Goal: Task Accomplishment & Management: Manage account settings

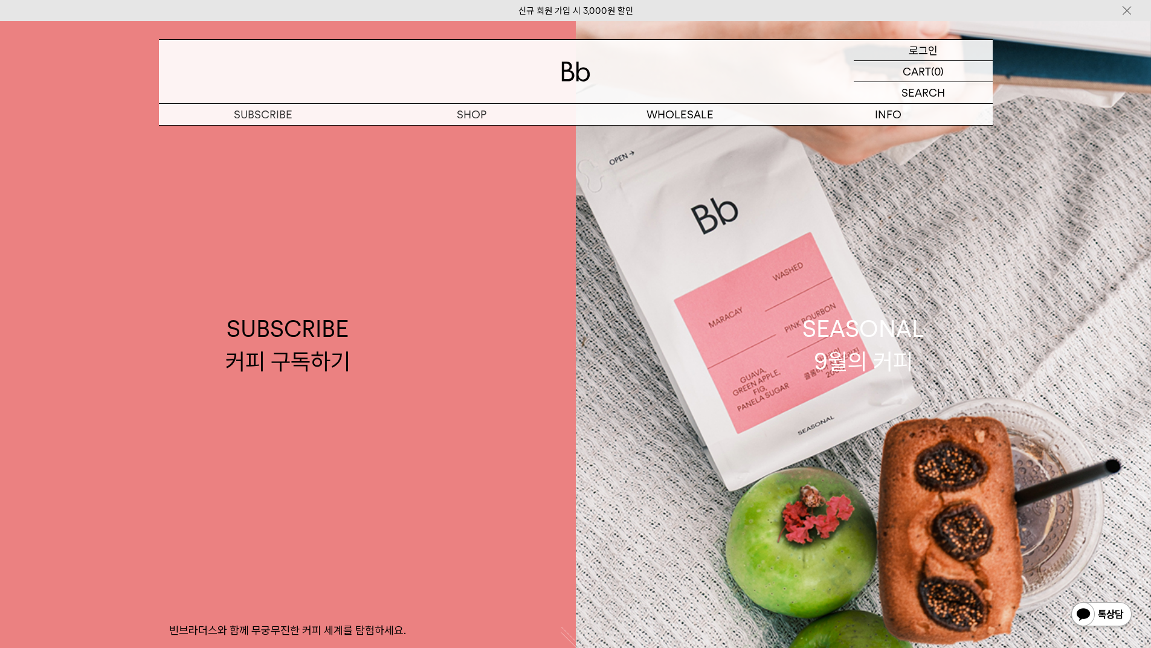
click at [918, 48] on p "로그인" at bounding box center [923, 50] width 29 height 21
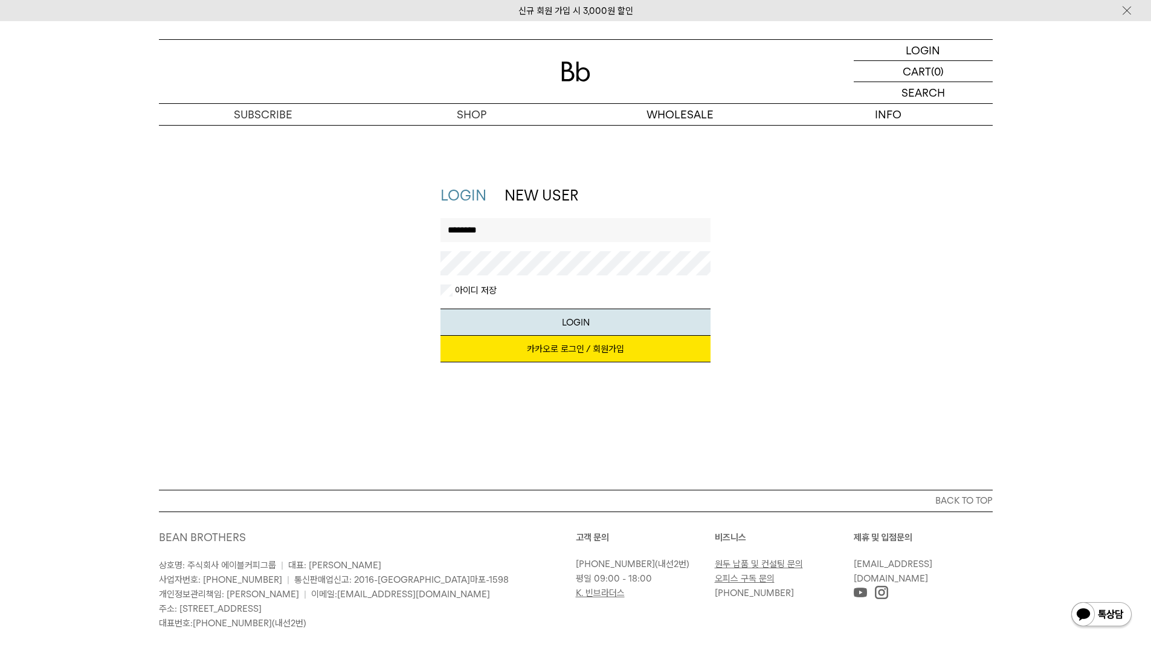
click at [441, 309] on button "LOGIN" at bounding box center [576, 322] width 270 height 27
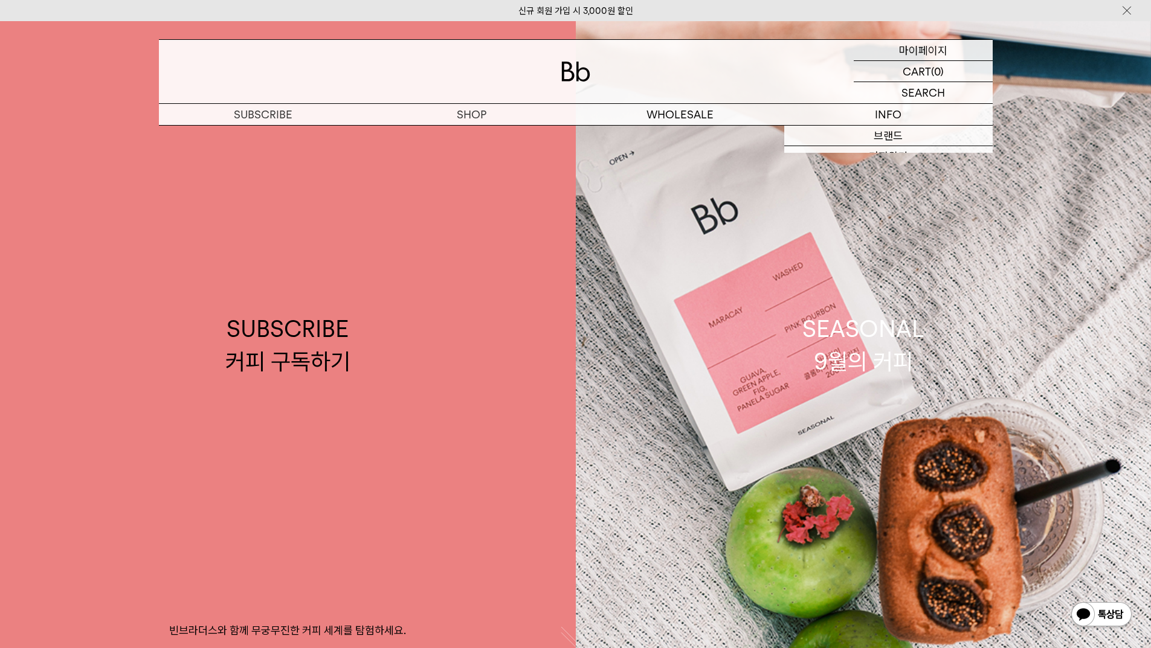
click at [946, 50] on p "마이페이지" at bounding box center [923, 50] width 48 height 21
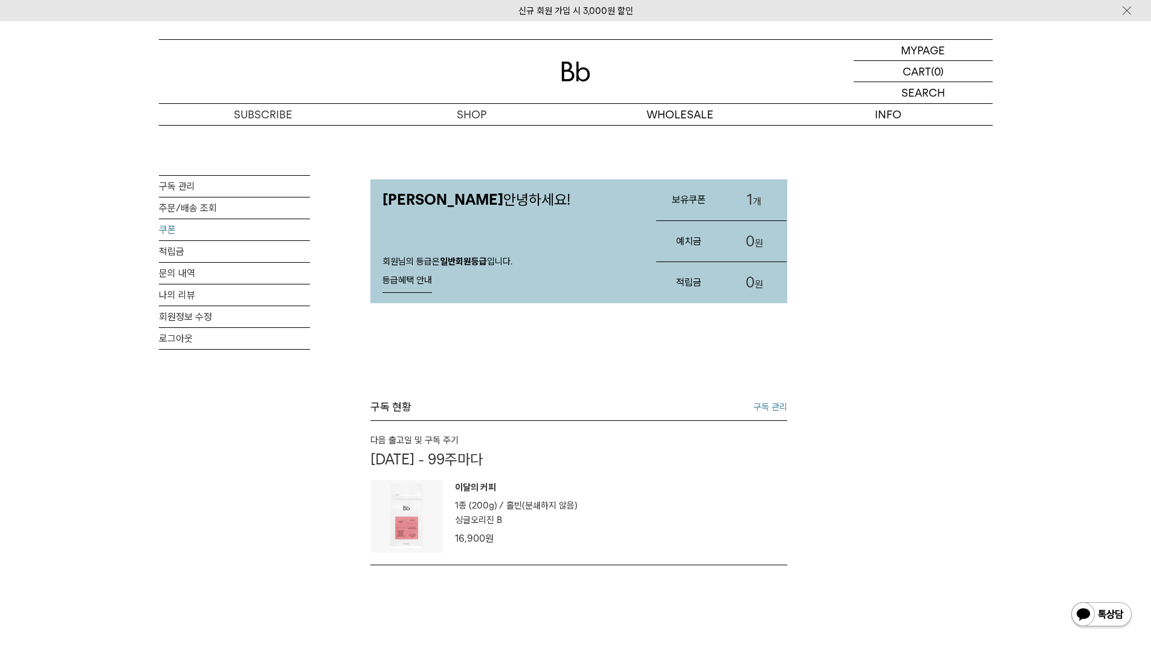
click at [168, 228] on link "쿠폰" at bounding box center [234, 229] width 151 height 21
